Goal: Task Accomplishment & Management: Manage account settings

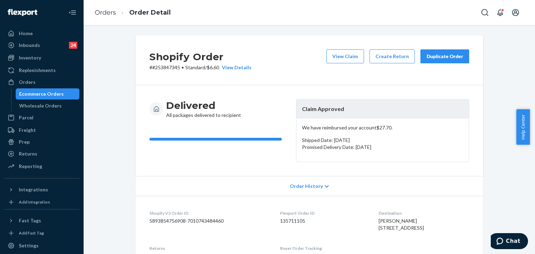
click at [435, 55] on div "Duplicate Order" at bounding box center [444, 56] width 37 height 7
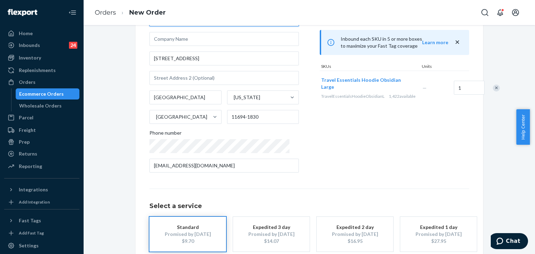
scroll to position [98, 0]
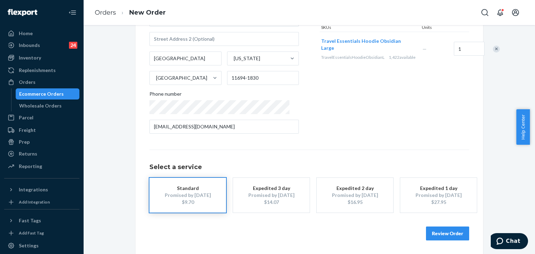
click at [460, 234] on button "Review Order" at bounding box center [447, 234] width 43 height 14
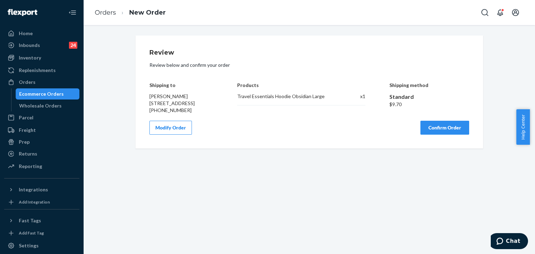
scroll to position [0, 0]
click at [448, 135] on button "Confirm Order" at bounding box center [444, 128] width 49 height 14
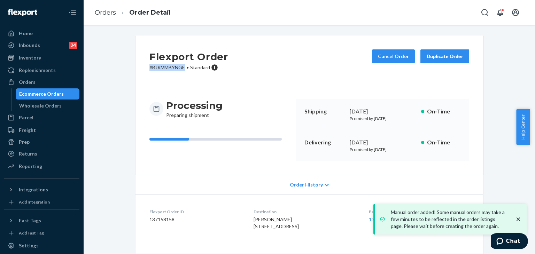
drag, startPoint x: 181, startPoint y: 69, endPoint x: 145, endPoint y: 70, distance: 36.9
click at [145, 70] on div "Flexport Order # BJKVMBYNGE • Standard Cancel Order Duplicate Order" at bounding box center [309, 61] width 348 height 50
copy p "# BJKVMBYNGE"
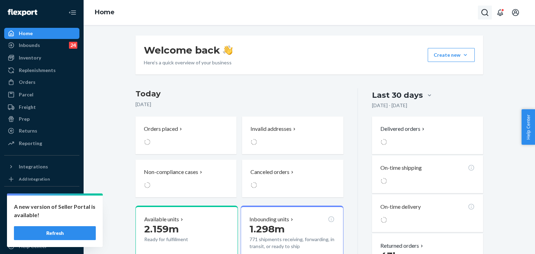
click at [483, 9] on icon "Open Search Box" at bounding box center [485, 12] width 8 height 8
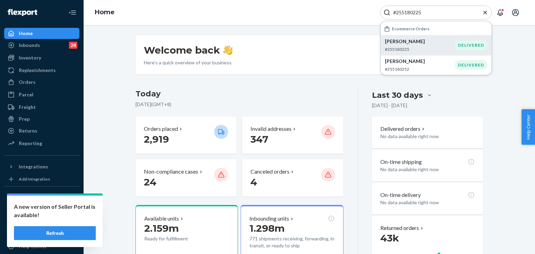
type input "#255180225"
click at [437, 46] on p "#255180225" at bounding box center [420, 49] width 70 height 6
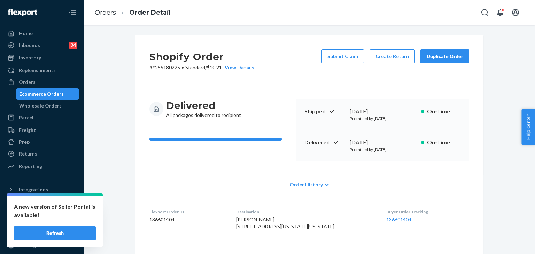
scroll to position [70, 0]
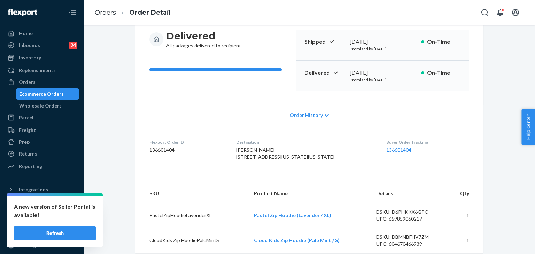
click at [275, 113] on div "Order History" at bounding box center [309, 115] width 348 height 20
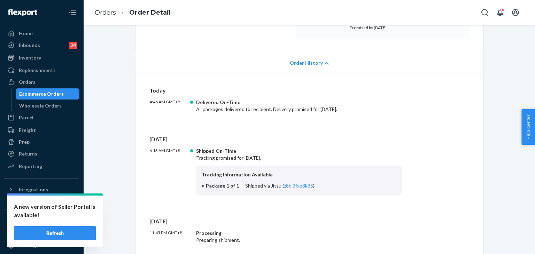
scroll to position [174, 0]
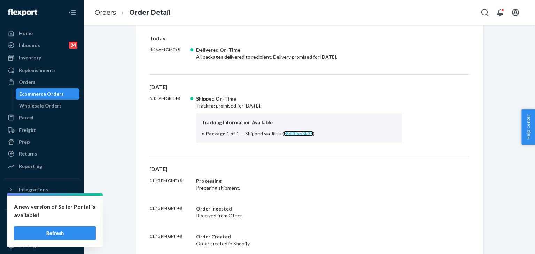
click at [294, 135] on link "z8dl3fxp3k35" at bounding box center [298, 134] width 29 height 6
drag, startPoint x: 266, startPoint y: 133, endPoint x: 329, endPoint y: 133, distance: 63.0
click at [329, 133] on li "Package 1 of 1 — Shipped via Jitsu ( z8dl3fxp3k35 )" at bounding box center [299, 133] width 195 height 7
copy span "Jitsu ( z8dl3fxp3k35 )"
click at [43, 30] on div "Home" at bounding box center [42, 34] width 74 height 10
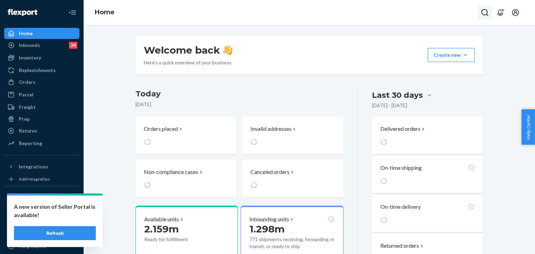
click at [488, 12] on button "Open Search Box" at bounding box center [485, 13] width 14 height 14
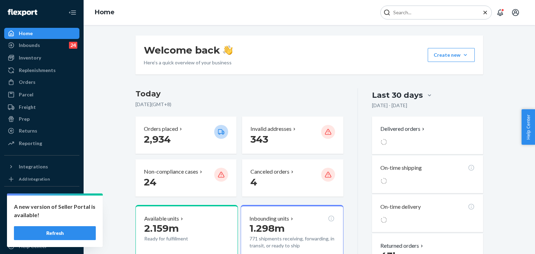
type input "#255053077"
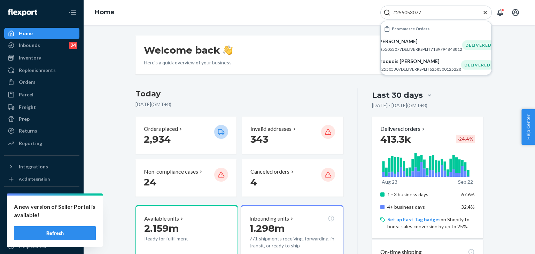
click at [406, 43] on p "Maddy Wallace" at bounding box center [420, 41] width 85 height 7
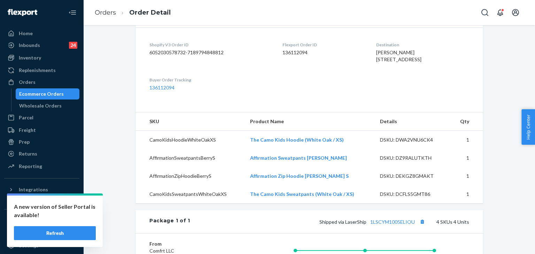
scroll to position [209, 0]
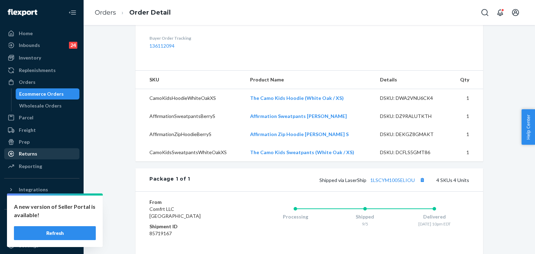
click at [37, 151] on div "Returns" at bounding box center [42, 154] width 74 height 10
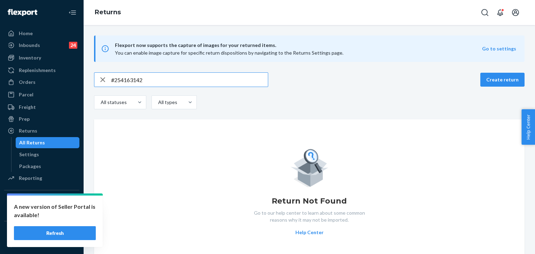
click at [99, 79] on icon "button" at bounding box center [103, 80] width 8 height 14
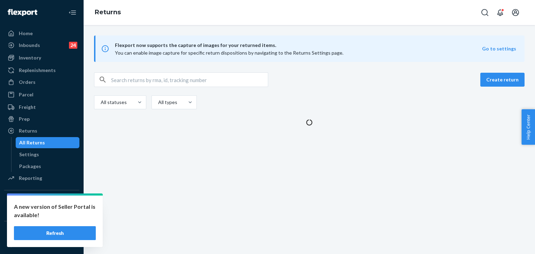
click at [114, 76] on input "text" at bounding box center [189, 80] width 157 height 14
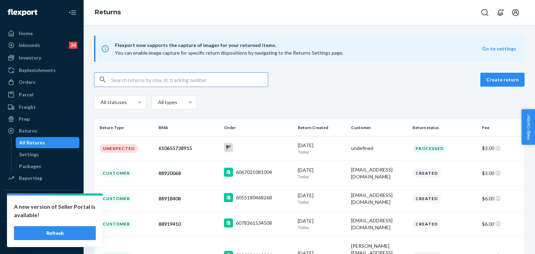
paste input "#253943066"
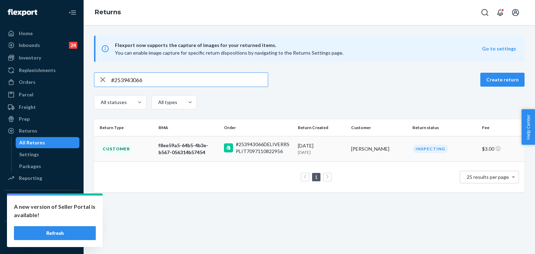
type input "#253943066"
click at [216, 146] on div "f8ee59a5-64b5-4b3e-b567-056314b57454" at bounding box center [188, 149] width 60 height 14
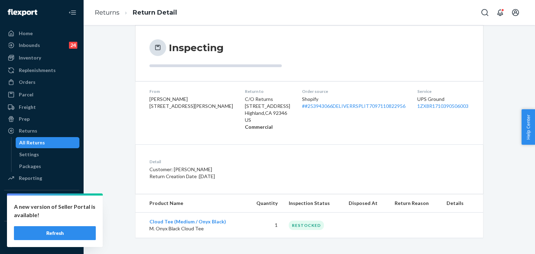
scroll to position [61, 0]
click at [27, 41] on div "Inbounds 24" at bounding box center [42, 45] width 74 height 10
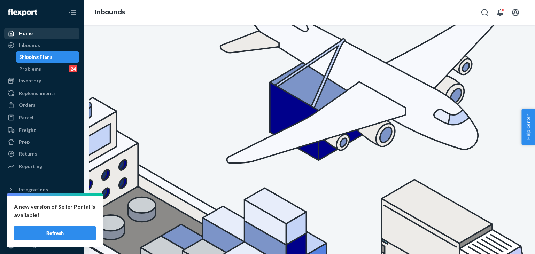
click at [48, 30] on div "Home" at bounding box center [42, 34] width 74 height 10
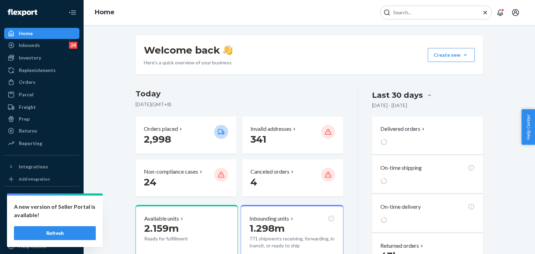
type input "#253943066"
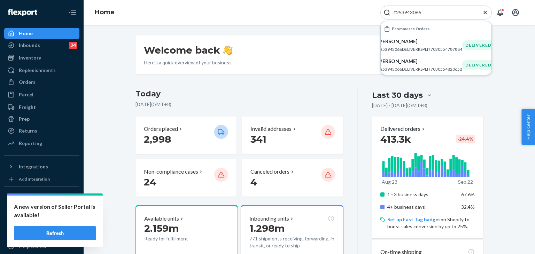
click at [415, 47] on p "#253943066DELIVERRSPLIT7030554787884" at bounding box center [420, 49] width 85 height 6
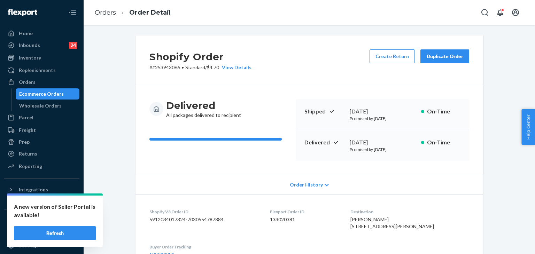
scroll to position [139, 0]
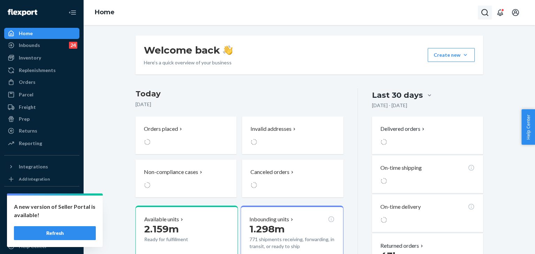
click at [484, 11] on icon "Open Search Box" at bounding box center [485, 12] width 8 height 8
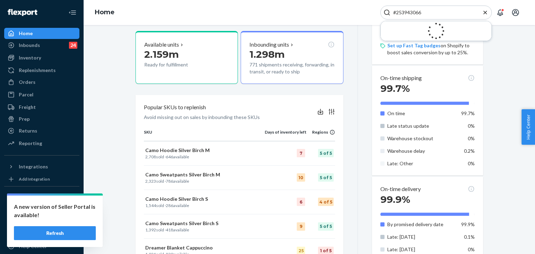
scroll to position [35, 0]
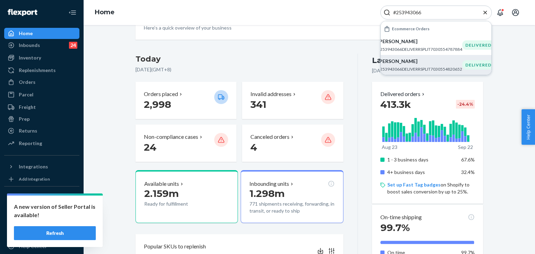
type input "#253943066"
click at [418, 67] on p "#253943066DELIVERRSPLIT7030554820652" at bounding box center [420, 69] width 85 height 6
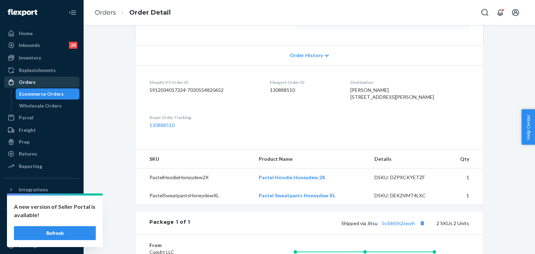
drag, startPoint x: 40, startPoint y: 83, endPoint x: 45, endPoint y: 83, distance: 5.3
click at [40, 83] on div "Orders" at bounding box center [42, 82] width 74 height 10
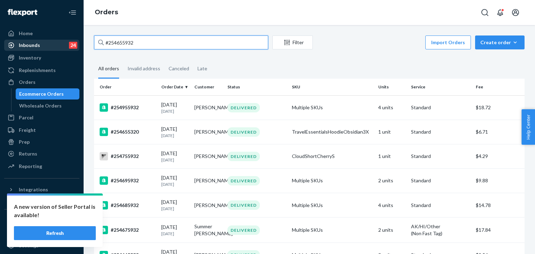
drag, startPoint x: 145, startPoint y: 43, endPoint x: 57, endPoint y: 49, distance: 87.6
click at [57, 49] on div "Home Inbounds 24 Shipping Plans Problems 24 Inventory Products Replenishments O…" at bounding box center [267, 127] width 535 height 254
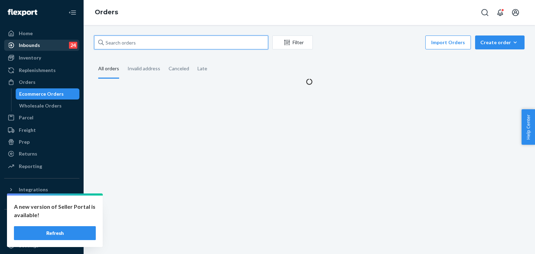
paste input "#253943066"
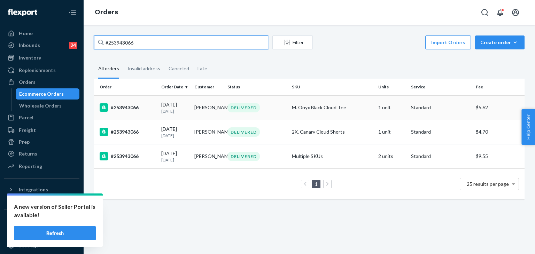
type input "#253943066"
click at [216, 109] on td "Jes OBrien" at bounding box center [208, 107] width 33 height 24
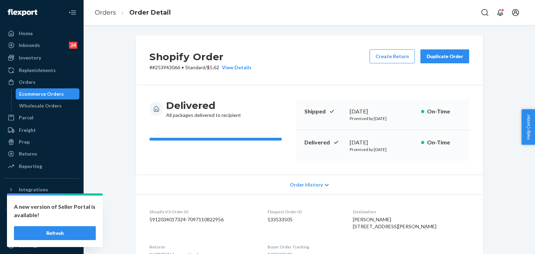
click at [458, 57] on div "Duplicate Order" at bounding box center [444, 56] width 37 height 7
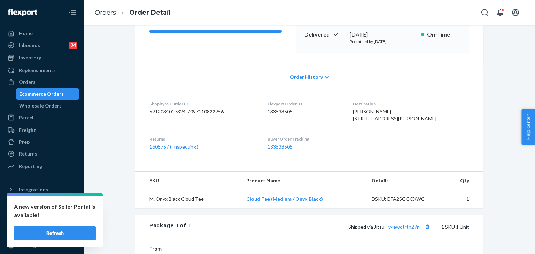
scroll to position [174, 0]
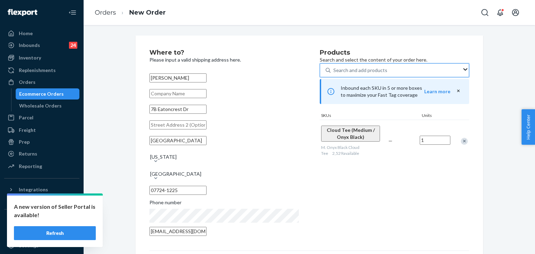
click at [333, 74] on div "Search and add products" at bounding box center [360, 70] width 54 height 7
click at [333, 74] on input "0 results available. Use Up and Down to choose options, press Enter to select t…" at bounding box center [333, 70] width 1 height 7
type input "V"
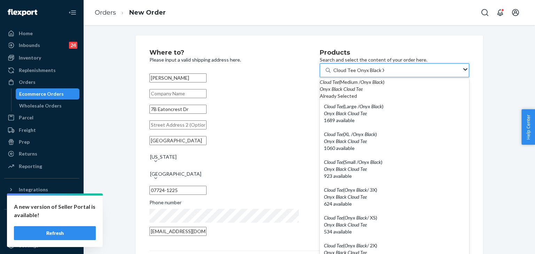
type input "Cloud Tee Onyx Black XL"
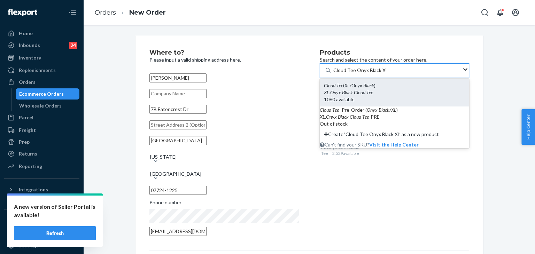
click at [347, 89] on div "Cloud Tee ( XL / Onyx Black )" at bounding box center [394, 85] width 141 height 7
click at [347, 74] on input "Cloud Tee Onyx Black XL" at bounding box center [360, 70] width 54 height 7
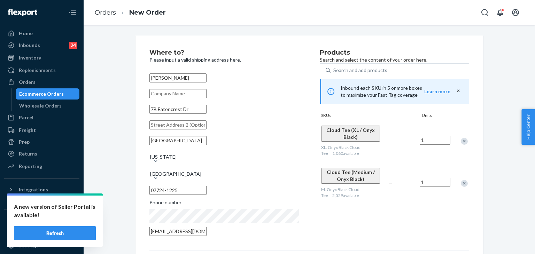
click at [463, 181] on div "Remove Item" at bounding box center [464, 183] width 7 height 7
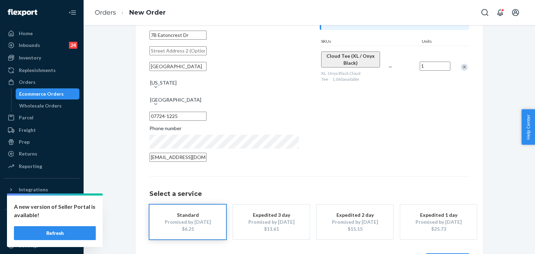
scroll to position [98, 0]
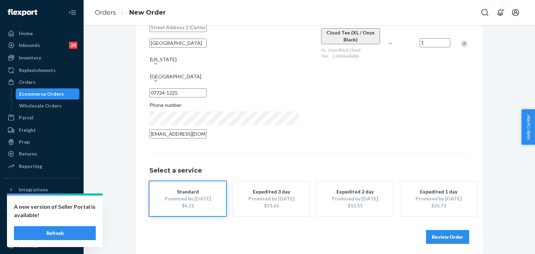
click at [448, 237] on button "Review Order" at bounding box center [447, 237] width 43 height 14
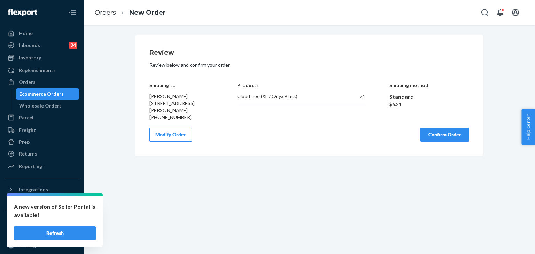
scroll to position [0, 0]
click at [442, 131] on button "Confirm Order" at bounding box center [444, 135] width 49 height 14
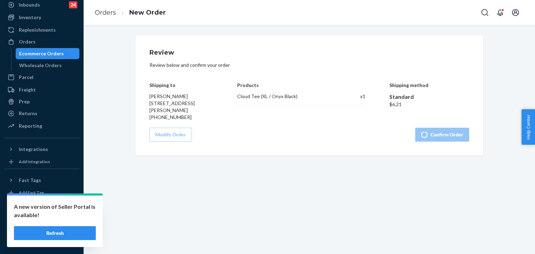
scroll to position [40, 0]
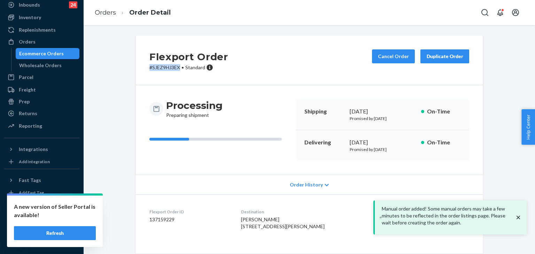
drag, startPoint x: 178, startPoint y: 67, endPoint x: 141, endPoint y: 79, distance: 39.0
click at [141, 79] on div "Flexport Order # SJEZ9HJ3EX • Standard Cancel Order Duplicate Order" at bounding box center [309, 61] width 348 height 50
copy p "# SJEZ9HJ3EX"
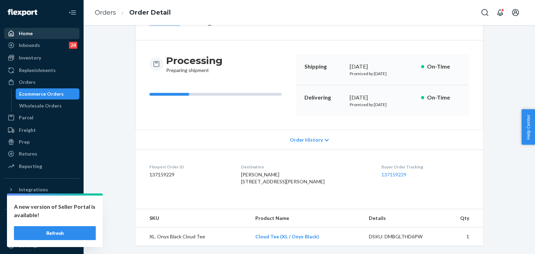
click at [33, 32] on div "Home" at bounding box center [42, 34] width 74 height 10
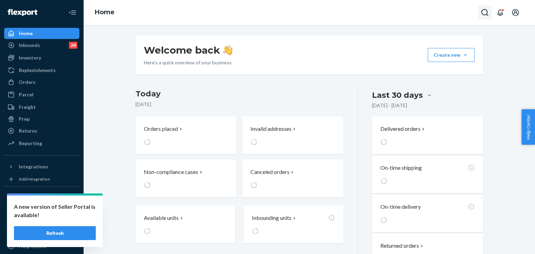
click at [488, 12] on icon "Open Search Box" at bounding box center [485, 12] width 8 height 8
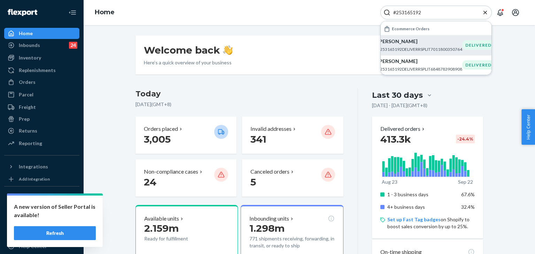
type input "#253165192"
click at [437, 48] on p "#253165192DELIVERRSPLIT7011800350764" at bounding box center [420, 49] width 85 height 6
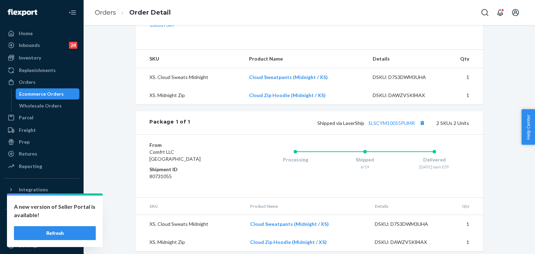
scroll to position [249, 0]
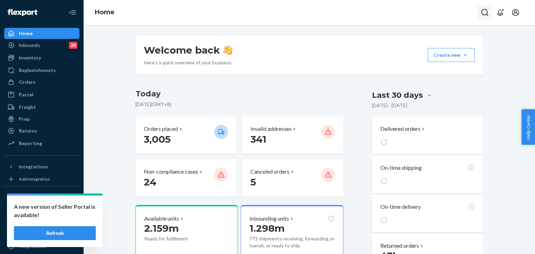
click at [482, 8] on button "Open Search Box" at bounding box center [485, 13] width 14 height 14
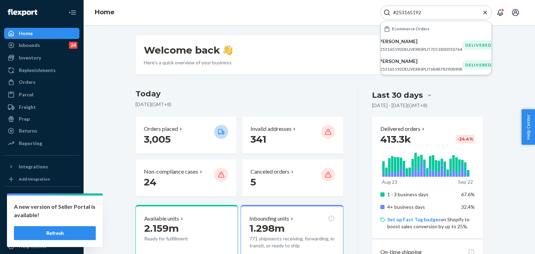
type input "#253165192"
click at [417, 60] on p "Tova Yakubova" at bounding box center [420, 61] width 85 height 7
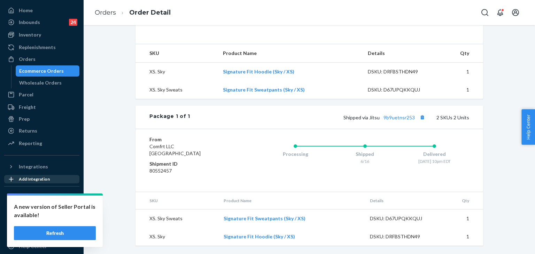
scroll to position [40, 0]
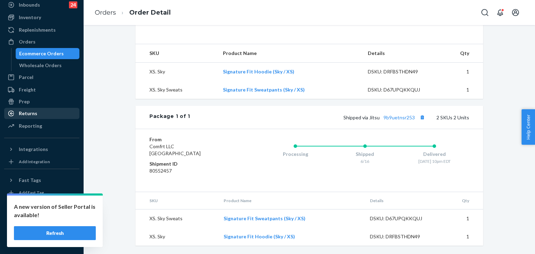
drag, startPoint x: 40, startPoint y: 112, endPoint x: 59, endPoint y: 112, distance: 18.8
click at [40, 112] on div "Returns" at bounding box center [42, 114] width 74 height 10
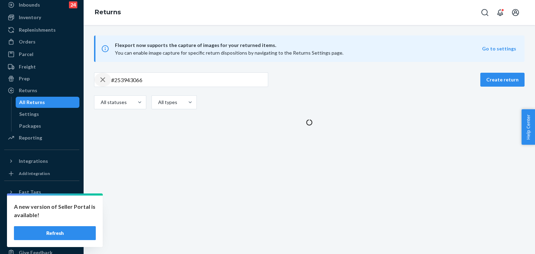
click at [105, 77] on icon "button" at bounding box center [103, 80] width 8 height 14
click at [125, 81] on input "text" at bounding box center [189, 80] width 157 height 14
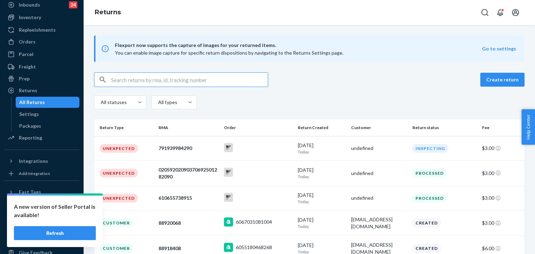
paste input "#254900649"
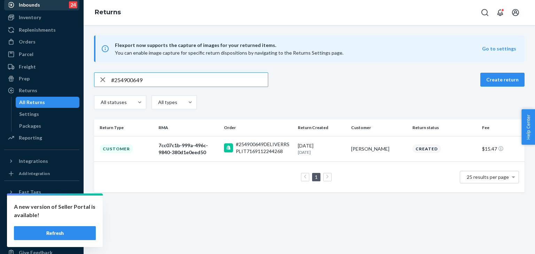
type input "#254900649"
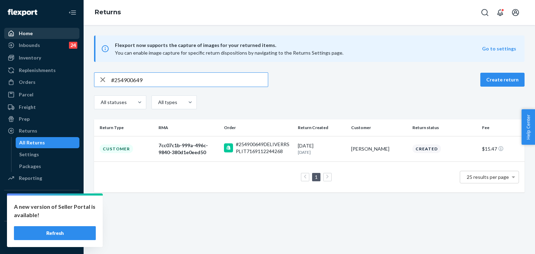
click at [17, 34] on div at bounding box center [13, 33] width 11 height 7
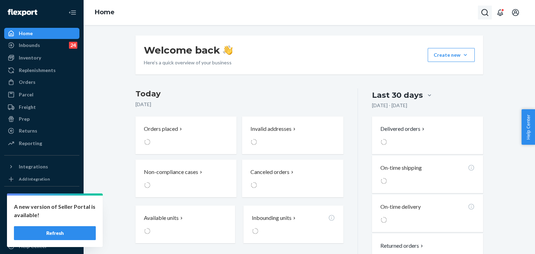
click at [486, 8] on icon "Open Search Box" at bounding box center [485, 12] width 8 height 8
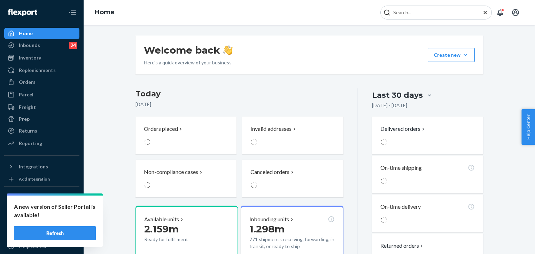
type input "#255270269"
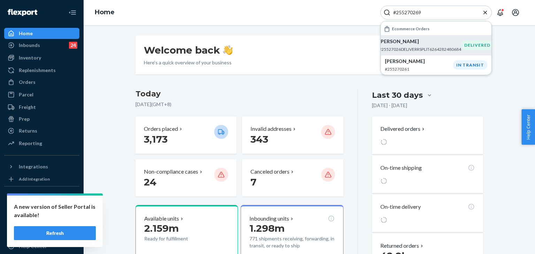
click at [400, 48] on p "#25527026DELIVERRSPLIT6264282480684" at bounding box center [420, 49] width 82 height 6
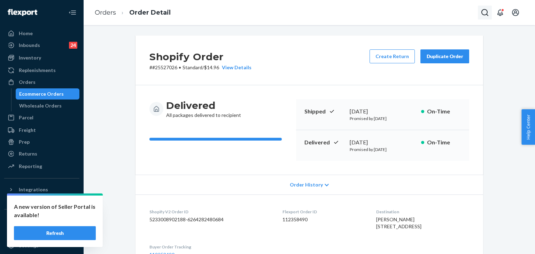
click at [488, 11] on icon "Open Search Box" at bounding box center [485, 12] width 8 height 8
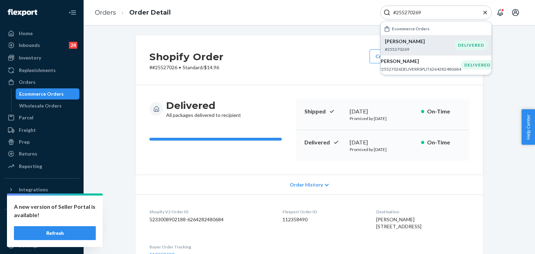
type input "#255270269"
click at [464, 42] on div "DELIVERED" at bounding box center [471, 44] width 32 height 9
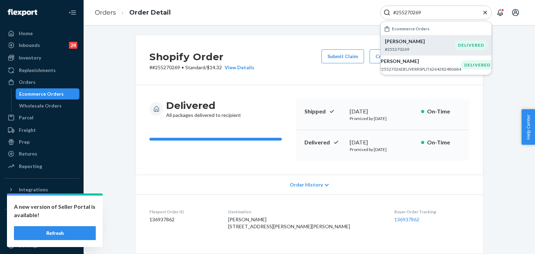
click at [487, 13] on icon "Close Search" at bounding box center [485, 12] width 7 height 7
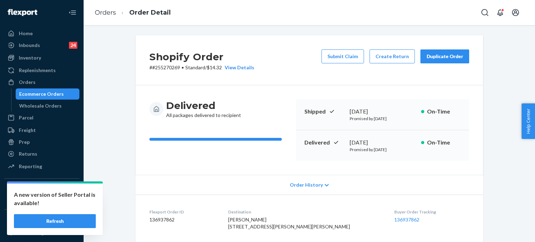
scroll to position [70, 0]
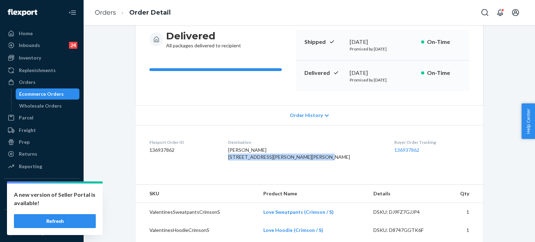
drag, startPoint x: 255, startPoint y: 163, endPoint x: 270, endPoint y: 172, distance: 17.9
click at [270, 172] on dl "Flexport Order ID 136937862 Destination Tammy Sanders 600 Ohler St Corbin, KY 4…" at bounding box center [309, 151] width 348 height 52
copy span "600 Ohler St Corbin, KY 40701-2142 US"
click at [27, 32] on div "Home" at bounding box center [26, 33] width 14 height 7
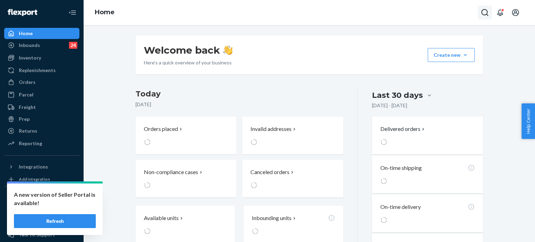
click at [486, 12] on icon "Open Search Box" at bounding box center [485, 12] width 8 height 8
type input "#255191389"
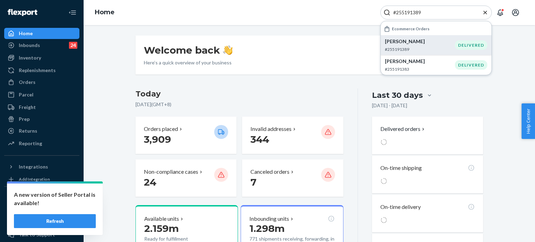
click at [417, 47] on p "#255191389" at bounding box center [420, 49] width 70 height 6
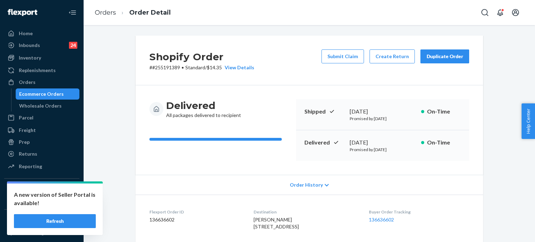
drag, startPoint x: 347, startPoint y: 59, endPoint x: 332, endPoint y: 59, distance: 15.0
click at [348, 61] on button "Submit Claim" at bounding box center [342, 56] width 42 height 14
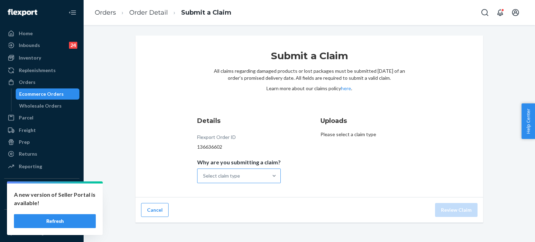
drag, startPoint x: 211, startPoint y: 179, endPoint x: 216, endPoint y: 177, distance: 5.1
click at [212, 179] on div "Select claim type" at bounding box center [232, 176] width 70 height 14
click at [204, 179] on input "Why are you submitting a claim? Select claim type" at bounding box center [203, 175] width 1 height 7
type input "3"
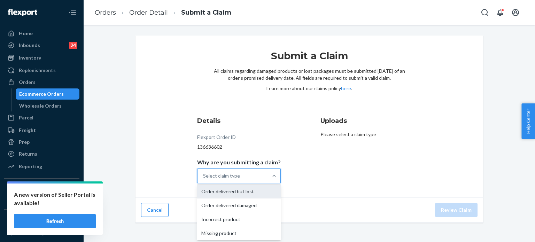
click at [248, 196] on div "Order delivered but lost" at bounding box center [239, 192] width 84 height 14
click at [204, 179] on input "Why are you submitting a claim? option Order delivered but lost focused, 1 of 4…" at bounding box center [203, 175] width 1 height 7
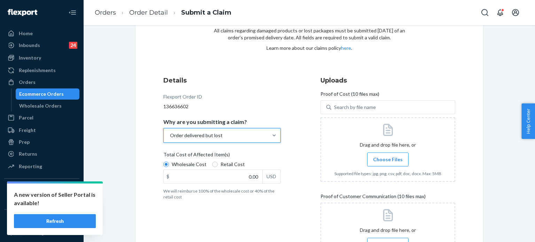
scroll to position [70, 0]
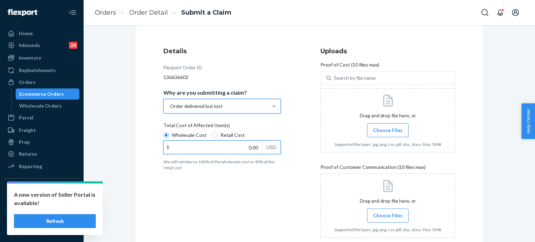
click at [249, 146] on input "0.00" at bounding box center [213, 147] width 99 height 13
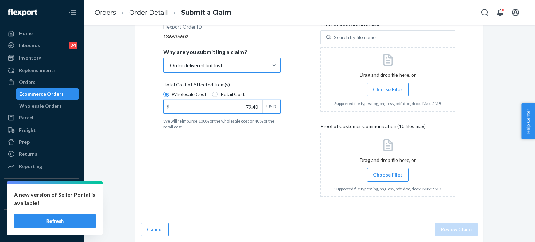
scroll to position [6, 0]
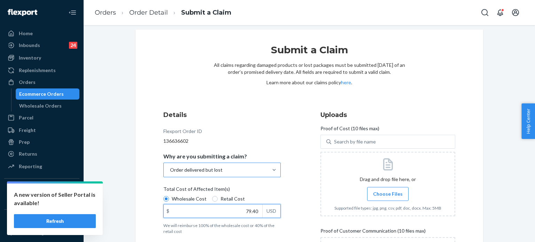
type input "79.40"
click at [379, 195] on span "Choose Files" at bounding box center [388, 194] width 30 height 7
click at [388, 195] on input "Choose Files" at bounding box center [388, 194] width 0 height 8
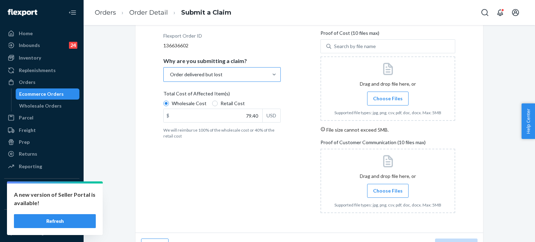
scroll to position [119, 0]
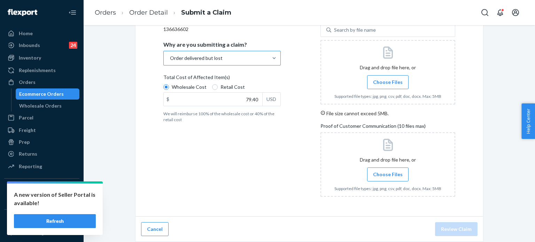
click at [387, 81] on span "Choose Files" at bounding box center [388, 82] width 30 height 7
click at [388, 81] on input "Choose Files" at bounding box center [388, 82] width 0 height 8
click at [380, 85] on label "Choose Files" at bounding box center [387, 82] width 41 height 14
click at [388, 85] on input "Choose Files" at bounding box center [388, 82] width 0 height 8
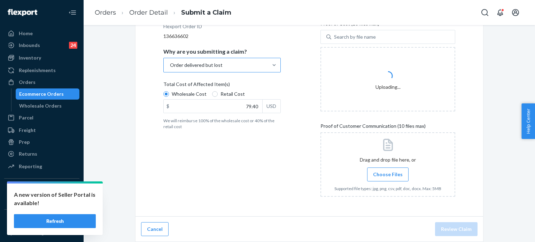
scroll to position [110, 0]
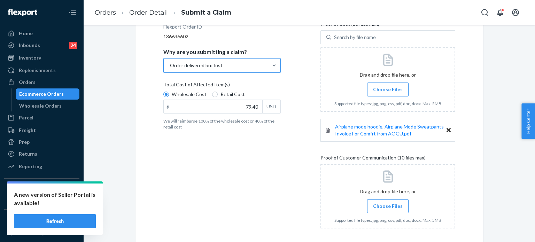
click at [389, 86] on span "Choose Files" at bounding box center [388, 89] width 30 height 7
click at [388, 86] on input "Choose Files" at bounding box center [388, 90] width 0 height 8
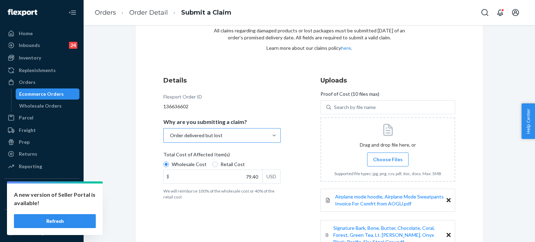
scroll to position [180, 0]
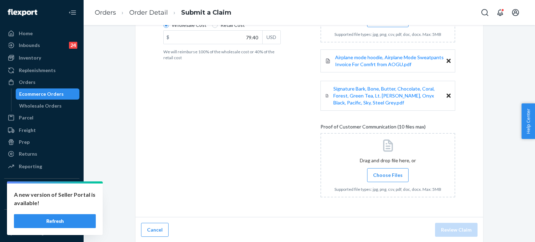
click at [383, 170] on label "Choose Files" at bounding box center [387, 175] width 41 height 14
click at [388, 171] on input "Choose Files" at bounding box center [388, 175] width 0 height 8
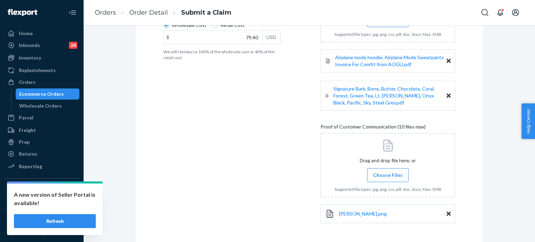
click at [391, 175] on span "Choose Files" at bounding box center [388, 175] width 30 height 7
click at [388, 175] on input "Choose Files" at bounding box center [388, 175] width 0 height 8
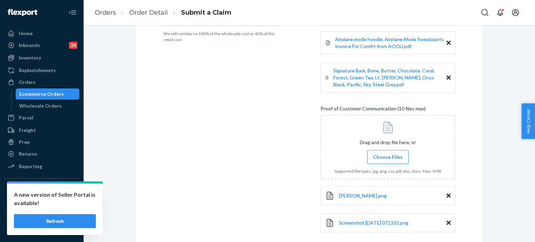
scroll to position [215, 0]
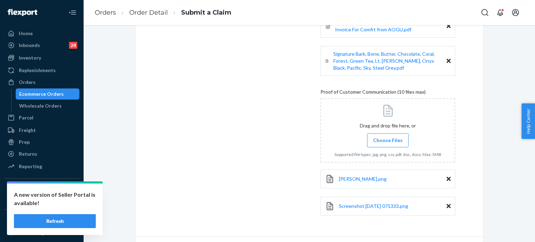
click at [387, 137] on span "Choose Files" at bounding box center [388, 140] width 30 height 7
click at [388, 137] on input "Choose Files" at bounding box center [388, 141] width 0 height 8
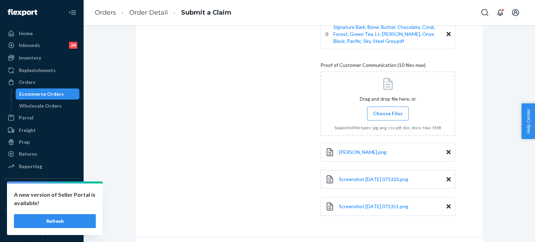
scroll to position [261, 0]
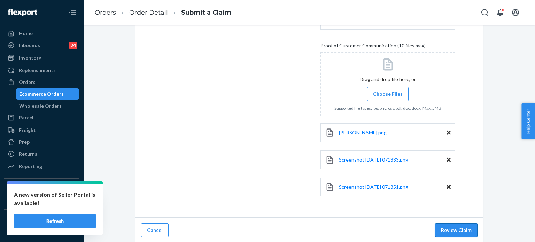
click at [467, 228] on button "Review Claim" at bounding box center [456, 230] width 42 height 14
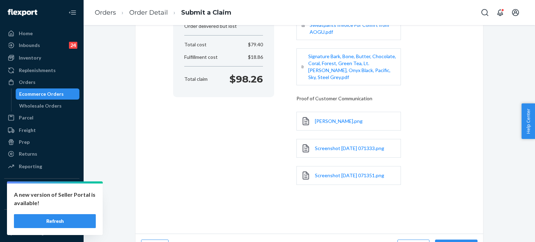
scroll to position [129, 0]
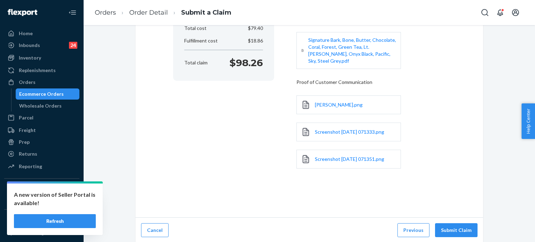
click at [467, 230] on button "Submit Claim" at bounding box center [456, 230] width 42 height 14
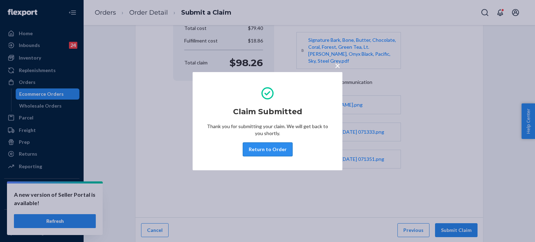
click at [274, 146] on button "Return to Order" at bounding box center [268, 149] width 50 height 14
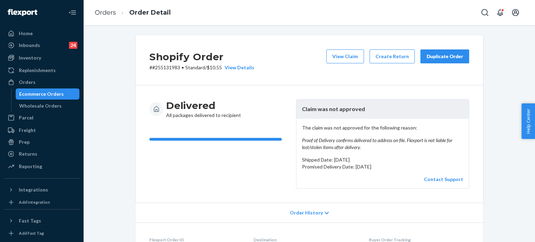
click at [443, 53] on div "Duplicate Order" at bounding box center [444, 56] width 37 height 7
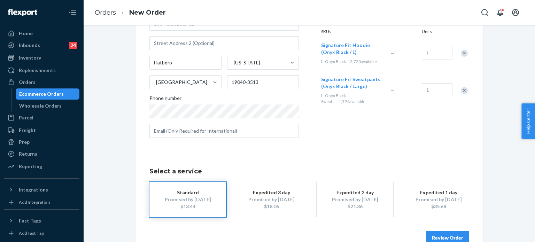
scroll to position [110, 0]
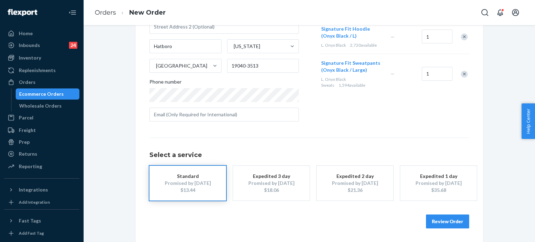
click at [443, 223] on button "Review Order" at bounding box center [447, 222] width 43 height 14
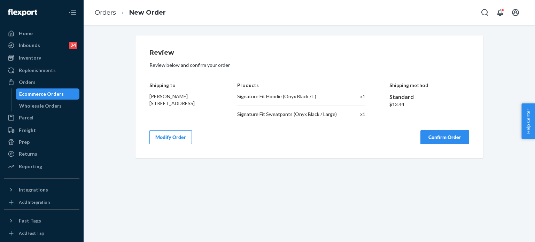
click at [438, 131] on button "Confirm Order" at bounding box center [444, 137] width 49 height 14
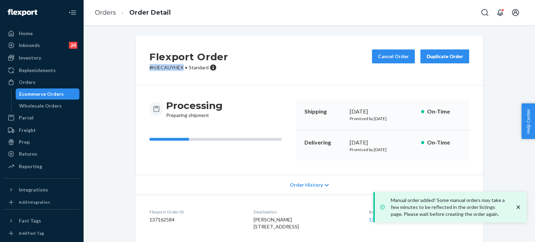
drag, startPoint x: 181, startPoint y: 68, endPoint x: 133, endPoint y: 69, distance: 48.8
click at [135, 69] on div "Flexport Order # HJECAUYHEX • Standard Cancel Order Duplicate Order" at bounding box center [309, 61] width 348 height 50
copy p "# HJECAUYHEX"
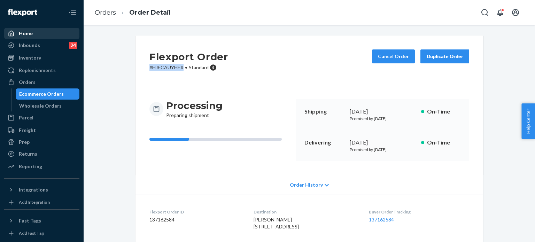
click at [21, 35] on div "Home" at bounding box center [26, 33] width 14 height 7
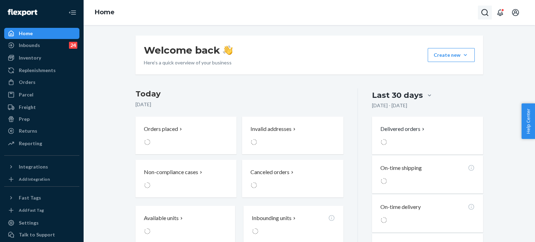
click at [487, 14] on icon "Open Search Box" at bounding box center [484, 12] width 7 height 7
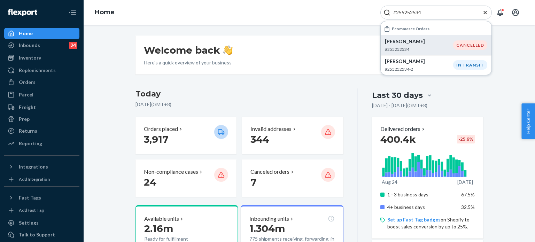
type input "#255252534"
click at [422, 47] on p "#255252534" at bounding box center [419, 49] width 68 height 6
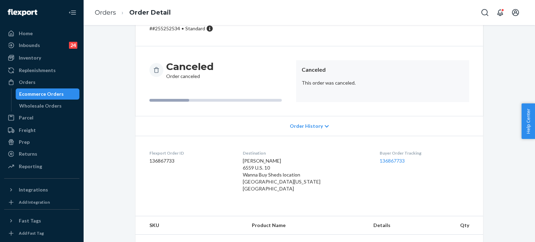
scroll to position [76, 0]
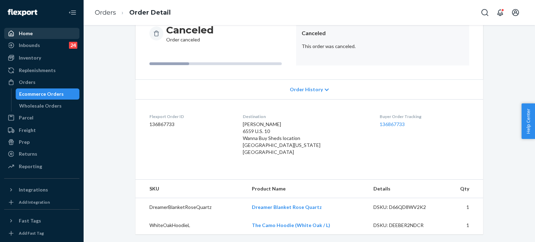
click at [15, 34] on div at bounding box center [13, 33] width 11 height 7
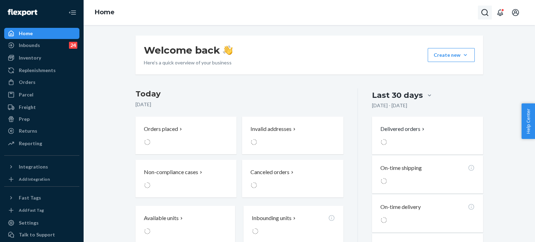
click at [485, 9] on icon "Open Search Box" at bounding box center [484, 12] width 7 height 7
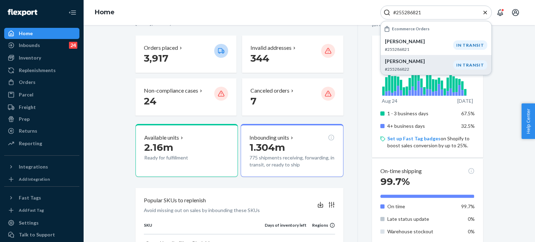
scroll to position [139, 0]
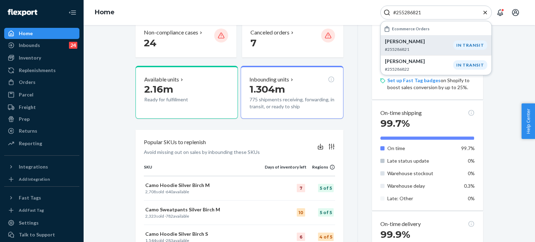
type input "#255286821"
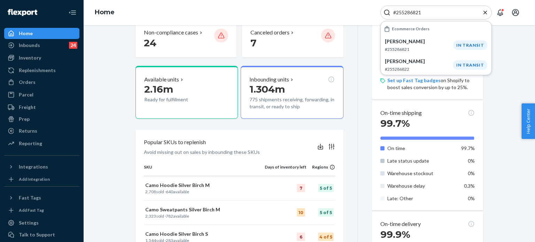
drag, startPoint x: 429, startPoint y: 47, endPoint x: 426, endPoint y: 42, distance: 5.9
click at [429, 47] on p "#255286821" at bounding box center [419, 49] width 68 height 6
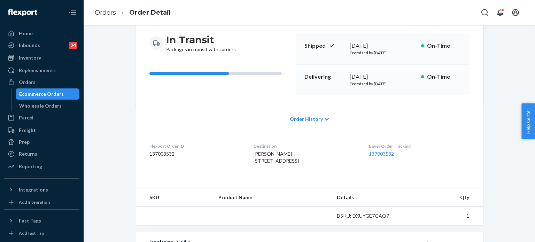
scroll to position [104, 0]
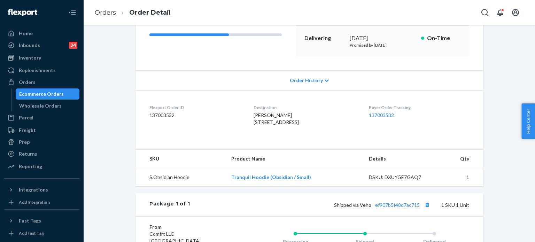
click at [313, 83] on span "Order History" at bounding box center [306, 80] width 33 height 7
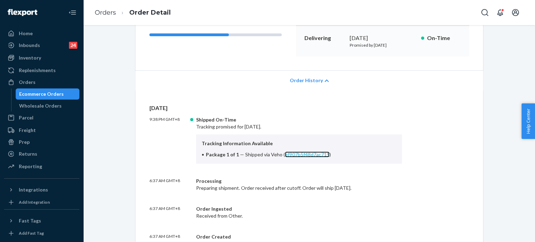
click at [304, 155] on link "ef907b5f48d7ac715" at bounding box center [307, 154] width 45 height 6
drag, startPoint x: 264, startPoint y: 153, endPoint x: 343, endPoint y: 155, distance: 79.4
click at [343, 155] on li "Package 1 of 1 — Shipped via Veho ( ef907b5f48d7ac715 )" at bounding box center [299, 154] width 195 height 7
copy span "Veho ( ef907b5f48d7ac715 )"
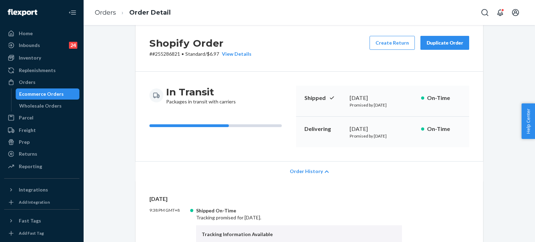
scroll to position [0, 0]
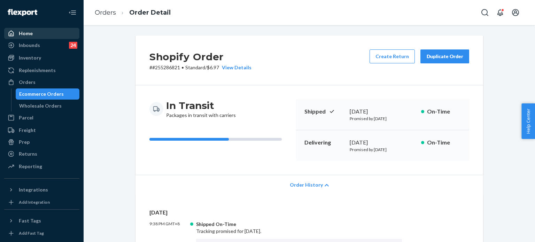
click at [51, 32] on div "Home" at bounding box center [42, 34] width 74 height 10
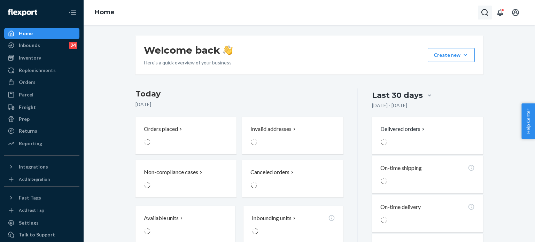
click at [480, 14] on button "Open Search Box" at bounding box center [485, 13] width 14 height 14
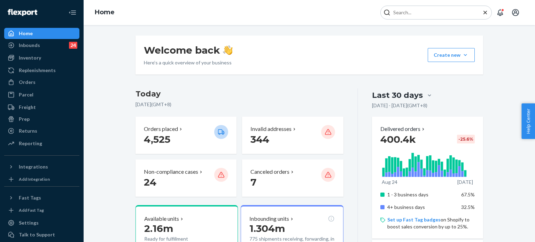
paste input "#255165588"
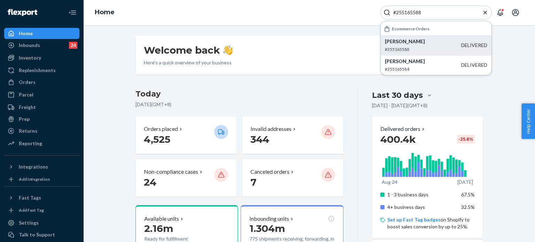
type input "#255165588"
click at [421, 43] on p "Sarah Smith" at bounding box center [423, 41] width 76 height 7
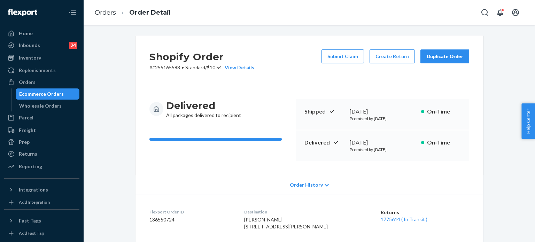
click at [441, 57] on div "Duplicate Order" at bounding box center [444, 56] width 37 height 7
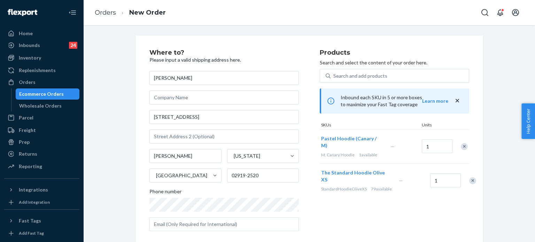
click at [469, 179] on div "Remove Item" at bounding box center [472, 180] width 7 height 7
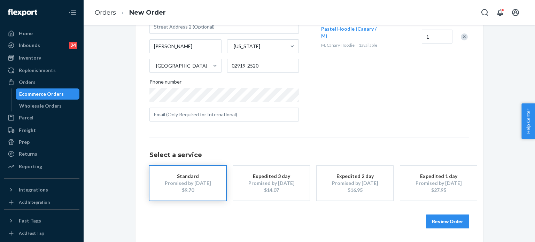
click at [426, 218] on button "Review Order" at bounding box center [447, 222] width 43 height 14
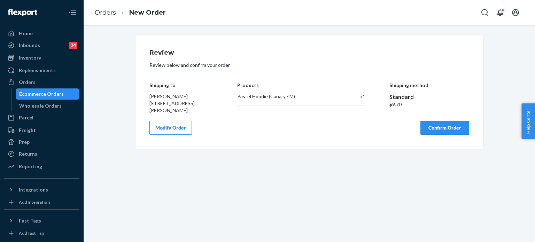
click at [446, 129] on button "Confirm Order" at bounding box center [444, 128] width 49 height 14
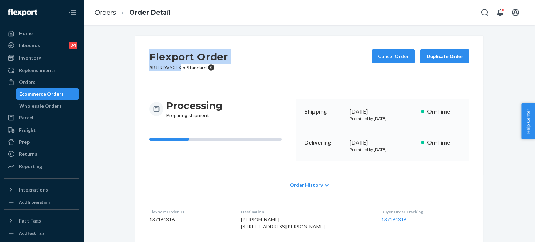
drag, startPoint x: 179, startPoint y: 64, endPoint x: 142, endPoint y: 62, distance: 37.3
click at [142, 62] on div "Flexport Order # BJIKDVY2EX • Standard Cancel Order Duplicate Order" at bounding box center [309, 61] width 348 height 50
click at [156, 71] on p "# BJIKDVY2EX • Standard" at bounding box center [188, 67] width 79 height 7
drag, startPoint x: 178, startPoint y: 68, endPoint x: 114, endPoint y: 71, distance: 64.1
click at [115, 70] on div "Flexport Order # BJIKDVY2EX • Standard Cancel Order Duplicate Order Processing …" at bounding box center [309, 168] width 441 height 264
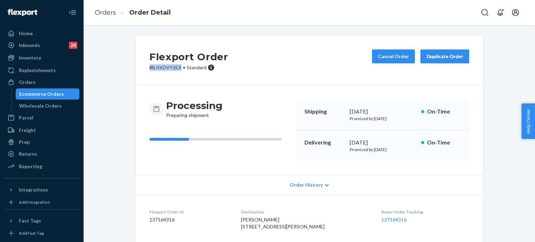
copy p "# BJIKDVY2EX"
click at [10, 29] on div "Home" at bounding box center [42, 34] width 74 height 10
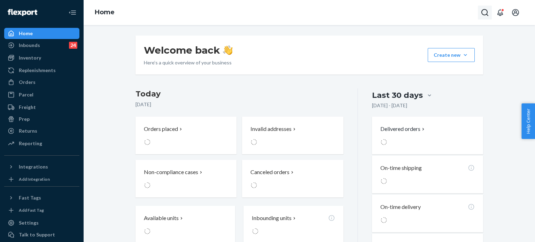
click at [483, 12] on icon "Open Search Box" at bounding box center [485, 12] width 8 height 8
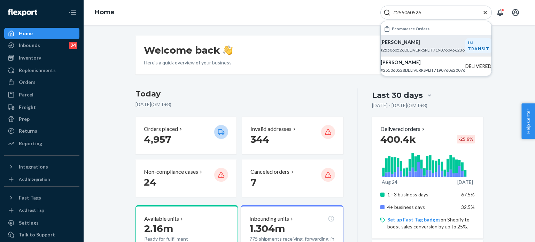
type input "#255060526"
click at [451, 46] on div "Colleen Behan-Hattat #255060526DELIVERRSPLIT7190760456236" at bounding box center [422, 46] width 85 height 14
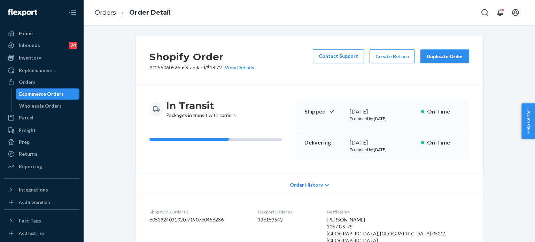
click at [315, 185] on span "Order History" at bounding box center [306, 184] width 33 height 7
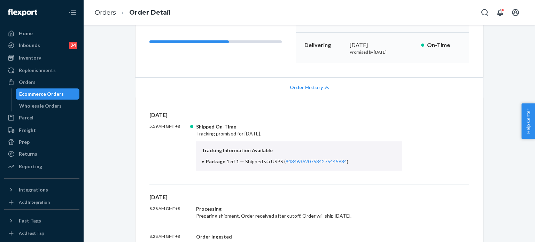
scroll to position [139, 0]
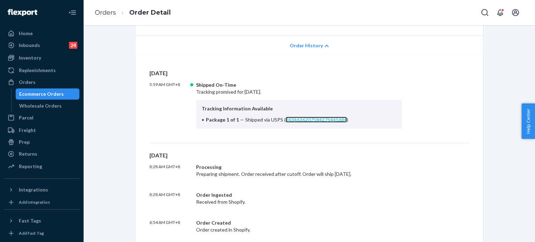
click at [318, 121] on link "9434636207584275445684" at bounding box center [316, 120] width 61 height 6
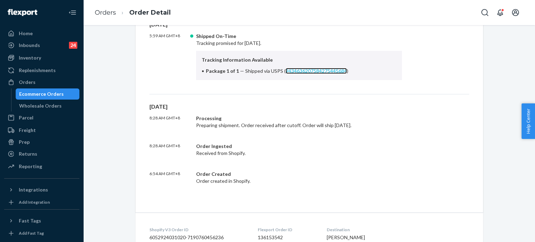
scroll to position [244, 0]
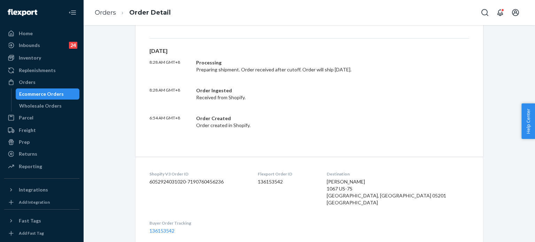
drag, startPoint x: 313, startPoint y: 86, endPoint x: 311, endPoint y: 90, distance: 5.1
click at [311, 90] on div "Fri, Sep 5 8:28 AM GMT+8 Processing Preparing shipment. Order received after cu…" at bounding box center [309, 88] width 320 height 82
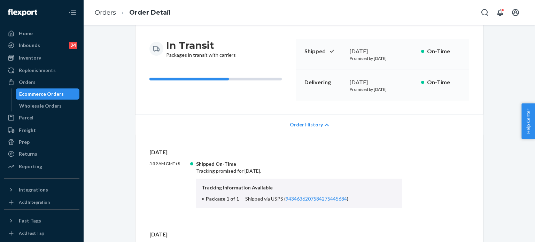
scroll to position [104, 0]
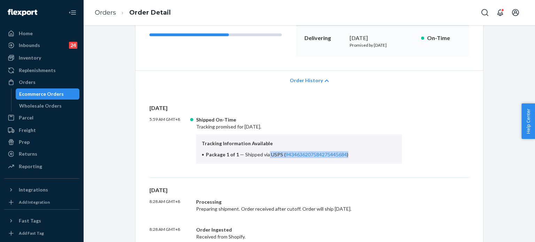
drag, startPoint x: 264, startPoint y: 154, endPoint x: 367, endPoint y: 157, distance: 102.8
click at [373, 155] on li "Package 1 of 1 — Shipped via USPS ( 9434636207584275445684 )" at bounding box center [299, 154] width 195 height 7
copy span "USPS ( 9434636207584275445684 )"
click at [14, 29] on div "Home" at bounding box center [42, 34] width 74 height 10
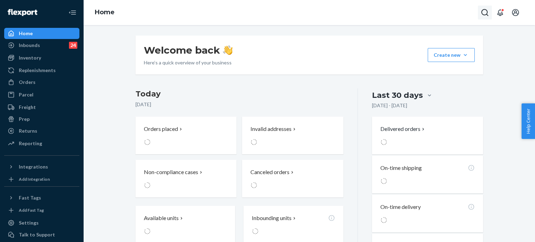
click at [480, 14] on button "Open Search Box" at bounding box center [485, 13] width 14 height 14
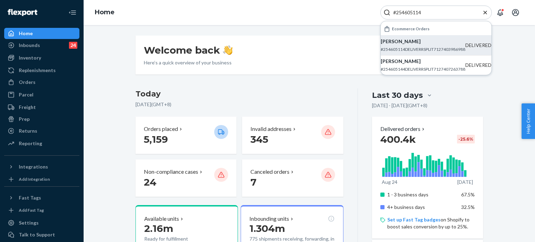
type input "#254605114"
click at [418, 44] on p "Jessica Puglise" at bounding box center [423, 41] width 85 height 7
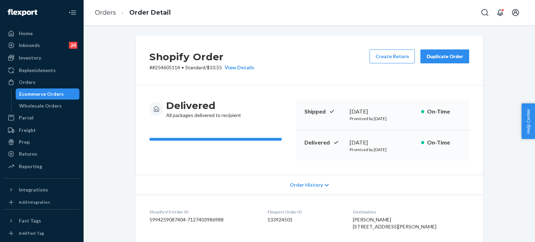
click at [444, 55] on div "Duplicate Order" at bounding box center [444, 56] width 37 height 7
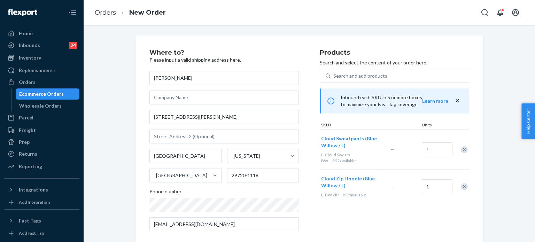
click at [462, 150] on div "Remove Item" at bounding box center [464, 149] width 7 height 7
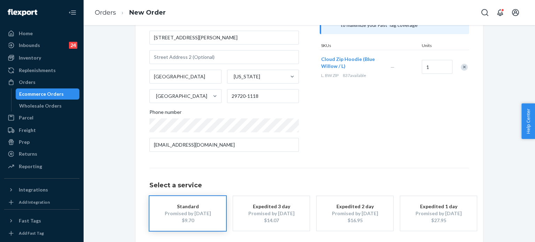
scroll to position [110, 0]
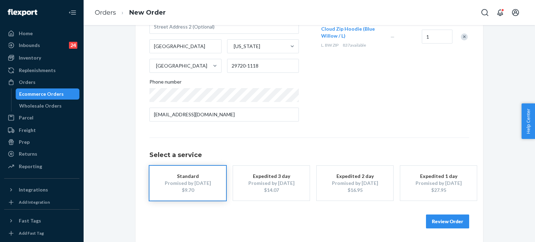
click at [456, 221] on button "Review Order" at bounding box center [447, 222] width 43 height 14
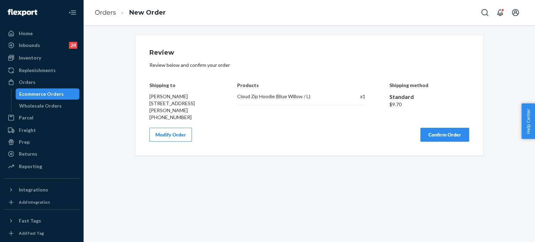
scroll to position [0, 0]
click at [457, 135] on button "Confirm Order" at bounding box center [444, 135] width 49 height 14
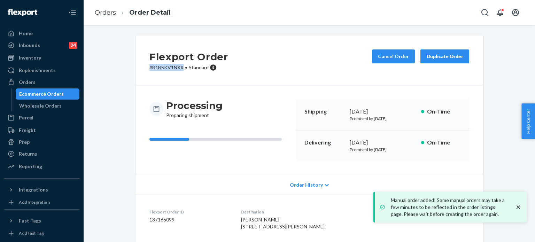
drag, startPoint x: 181, startPoint y: 67, endPoint x: 178, endPoint y: 62, distance: 6.1
click at [124, 67] on div "Flexport Order # B1BSKV1NXX • Standard Cancel Order Duplicate Order Processing …" at bounding box center [309, 168] width 441 height 264
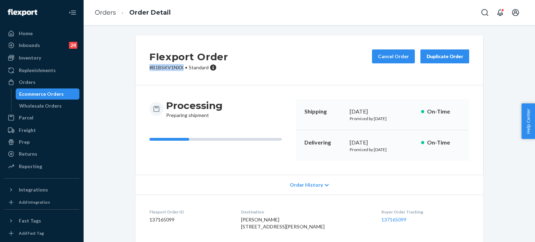
copy p "# B1BSKV1NXX"
click at [14, 33] on icon at bounding box center [11, 33] width 7 height 7
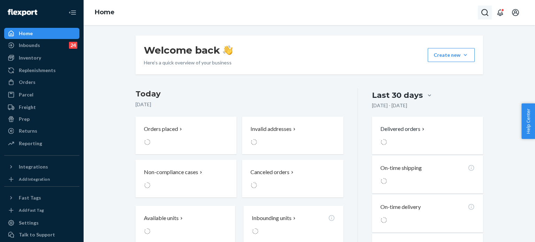
click at [484, 18] on button "Open Search Box" at bounding box center [485, 13] width 14 height 14
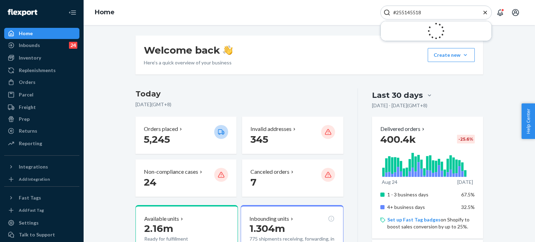
type input "#255145518"
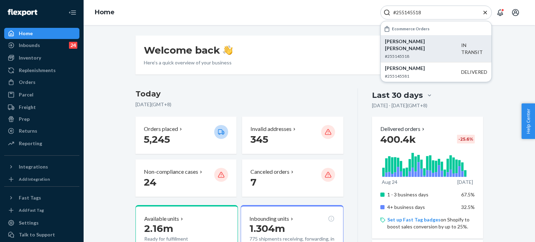
click at [406, 46] on div "stephanie stephanie #255145518" at bounding box center [423, 48] width 76 height 21
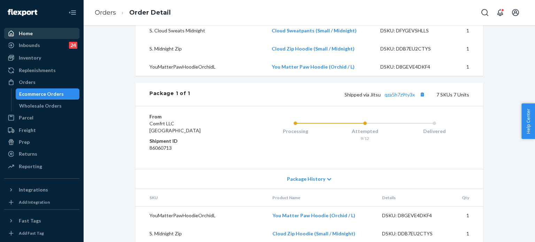
click at [290, 169] on div "Package History" at bounding box center [309, 179] width 348 height 20
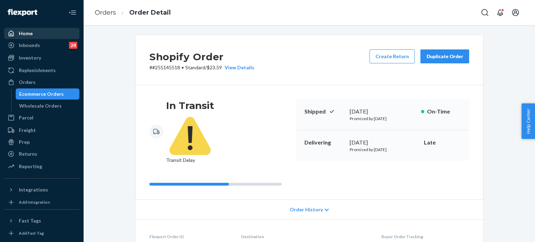
click at [432, 55] on div "Duplicate Order" at bounding box center [444, 56] width 37 height 7
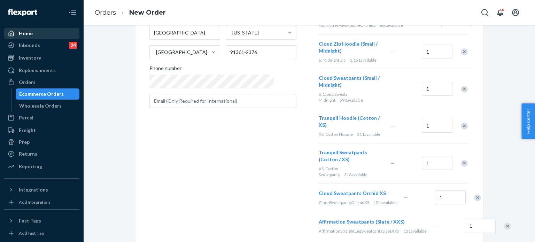
scroll to position [206, 0]
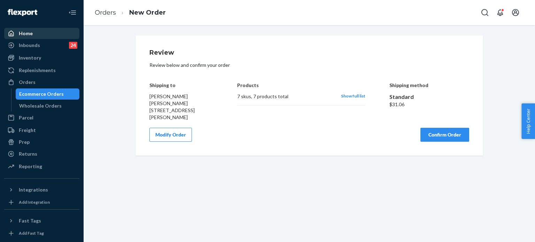
scroll to position [0, 0]
click at [440, 137] on button "Confirm Order" at bounding box center [444, 135] width 49 height 14
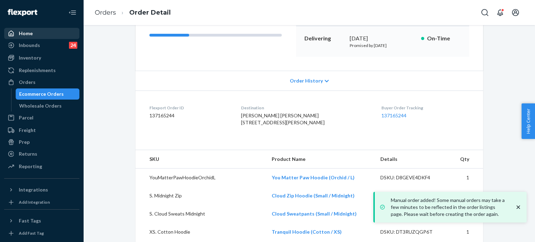
scroll to position [104, 0]
drag, startPoint x: 518, startPoint y: 206, endPoint x: 499, endPoint y: 201, distance: 18.8
click at [518, 206] on icon "close toast" at bounding box center [517, 206] width 3 height 3
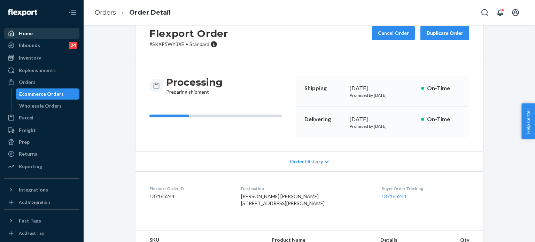
scroll to position [0, 0]
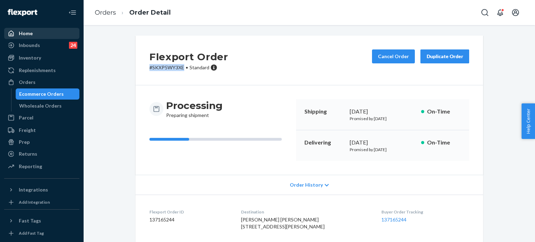
drag, startPoint x: 180, startPoint y: 69, endPoint x: 142, endPoint y: 70, distance: 38.0
click at [142, 70] on div "Flexport Order # SKXP5WY3XE • Standard Cancel Order Duplicate Order" at bounding box center [309, 61] width 348 height 50
copy p "# SKXP5WY3XE"
click at [22, 39] on link "Home" at bounding box center [41, 33] width 75 height 11
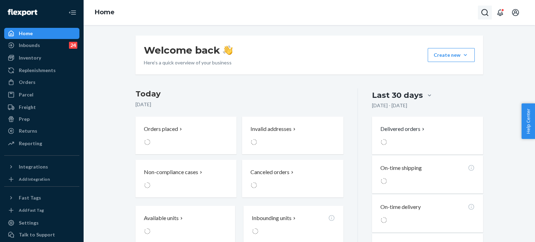
click at [480, 13] on button "Open Search Box" at bounding box center [485, 13] width 14 height 14
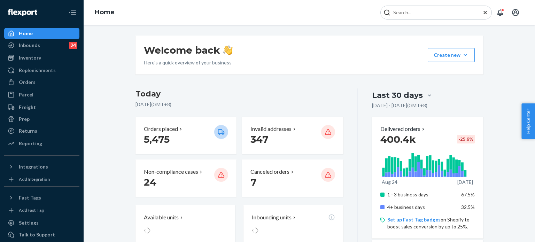
type input "#255255155"
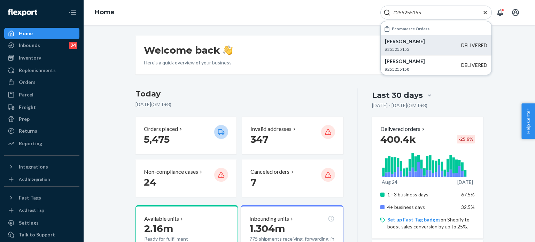
click at [410, 42] on p "Kyley Wolff" at bounding box center [423, 41] width 76 height 7
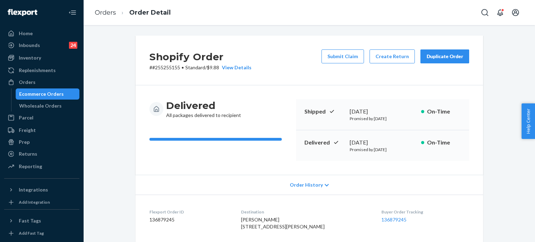
scroll to position [104, 0]
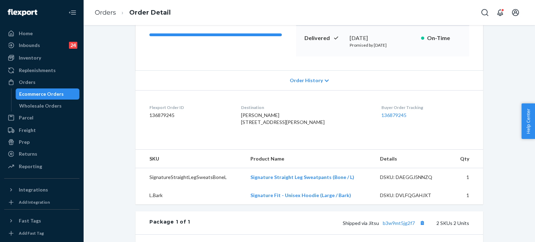
click at [308, 89] on div "Order History" at bounding box center [309, 80] width 348 height 20
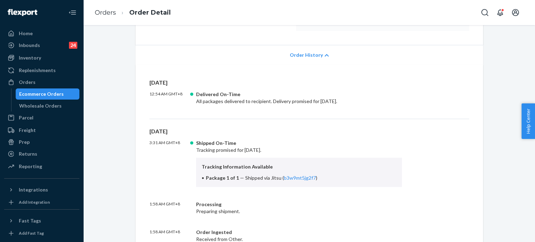
scroll to position [174, 0]
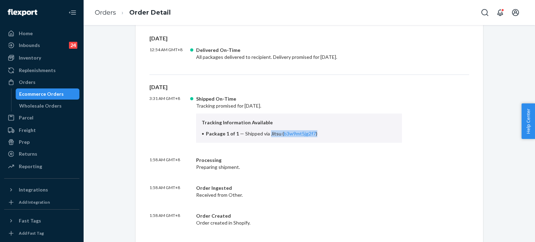
drag, startPoint x: 266, startPoint y: 133, endPoint x: 328, endPoint y: 134, distance: 62.3
click at [327, 136] on li "Package 1 of 1 — Shipped via Jitsu ( b3w9mt5jg2f7 )" at bounding box center [299, 133] width 195 height 7
copy span "Jitsu ( b3w9mt5jg2f7 )"
